Goal: Task Accomplishment & Management: Complete application form

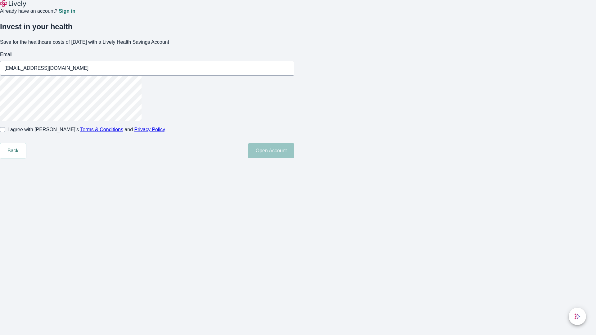
click at [5, 132] on input "I agree with Lively’s Terms & Conditions and Privacy Policy" at bounding box center [2, 129] width 5 height 5
checkbox input "true"
click at [294, 158] on button "Open Account" at bounding box center [271, 150] width 46 height 15
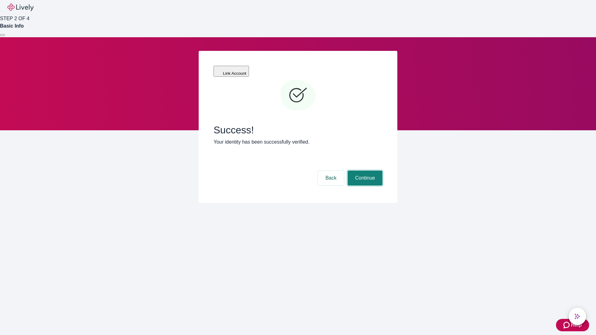
click at [364, 171] on button "Continue" at bounding box center [365, 178] width 35 height 15
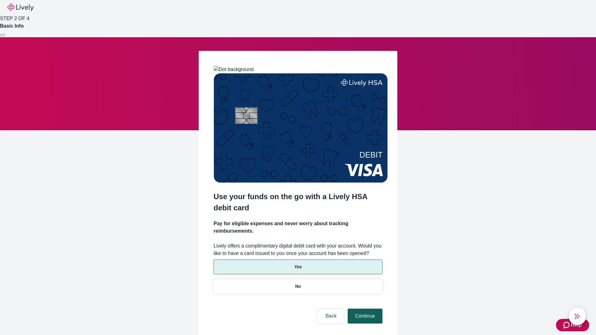
click at [298, 283] on p "No" at bounding box center [298, 286] width 6 height 7
click at [364, 309] on button "Continue" at bounding box center [365, 316] width 35 height 15
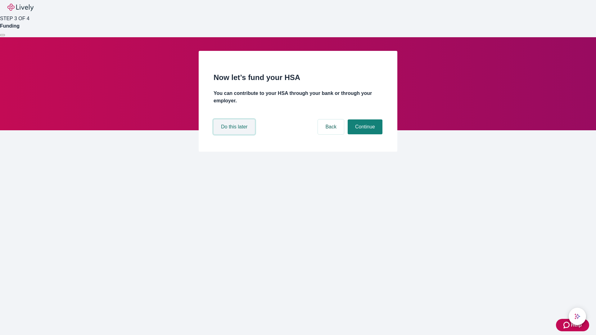
click at [235, 134] on button "Do this later" at bounding box center [234, 126] width 41 height 15
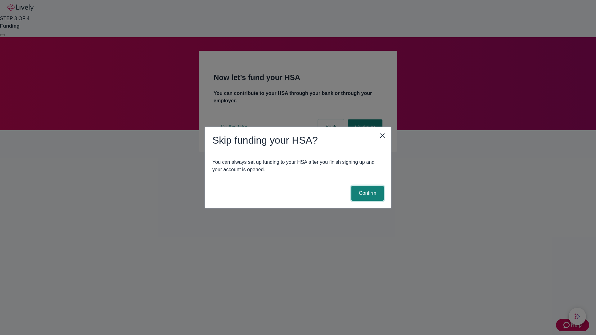
click at [367, 193] on button "Confirm" at bounding box center [367, 193] width 32 height 15
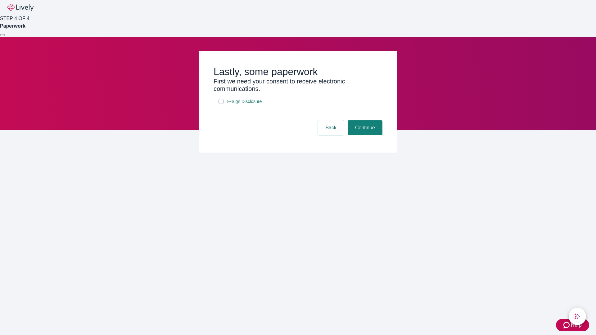
click at [221, 104] on input "E-Sign Disclosure" at bounding box center [220, 101] width 5 height 5
checkbox input "true"
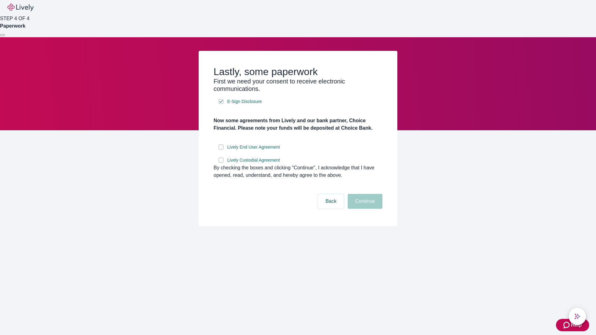
click at [221, 150] on input "Lively End User Agreement" at bounding box center [220, 147] width 5 height 5
checkbox input "true"
click at [221, 163] on input "Lively Custodial Agreement" at bounding box center [220, 160] width 5 height 5
checkbox input "true"
click at [364, 209] on button "Continue" at bounding box center [365, 201] width 35 height 15
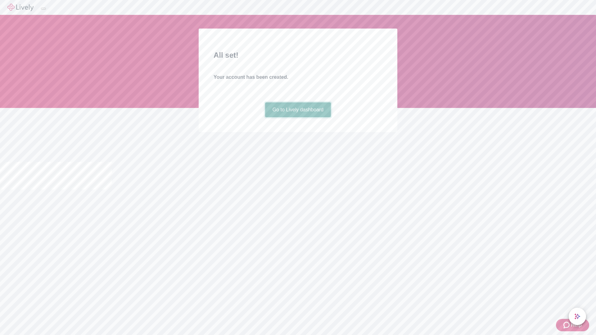
click at [298, 117] on link "Go to Lively dashboard" at bounding box center [298, 109] width 66 height 15
